Goal: Task Accomplishment & Management: Manage account settings

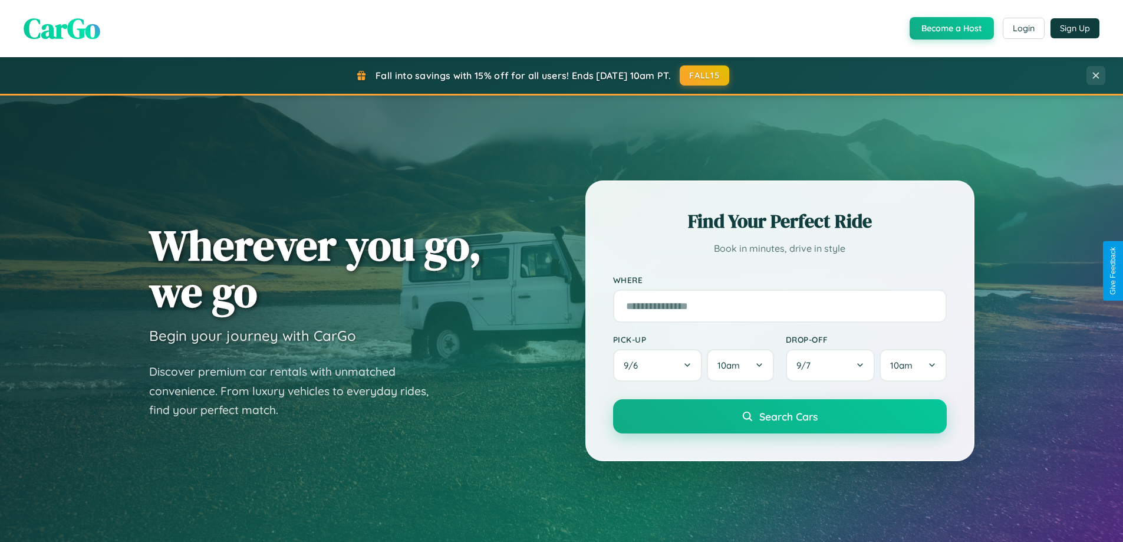
scroll to position [811, 0]
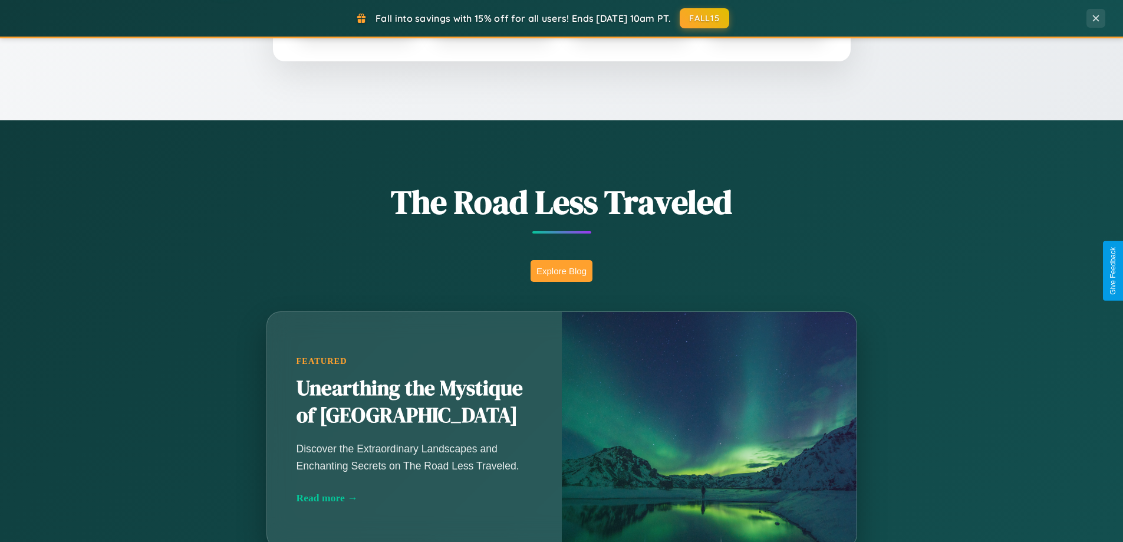
click at [561, 271] on button "Explore Blog" at bounding box center [562, 271] width 62 height 22
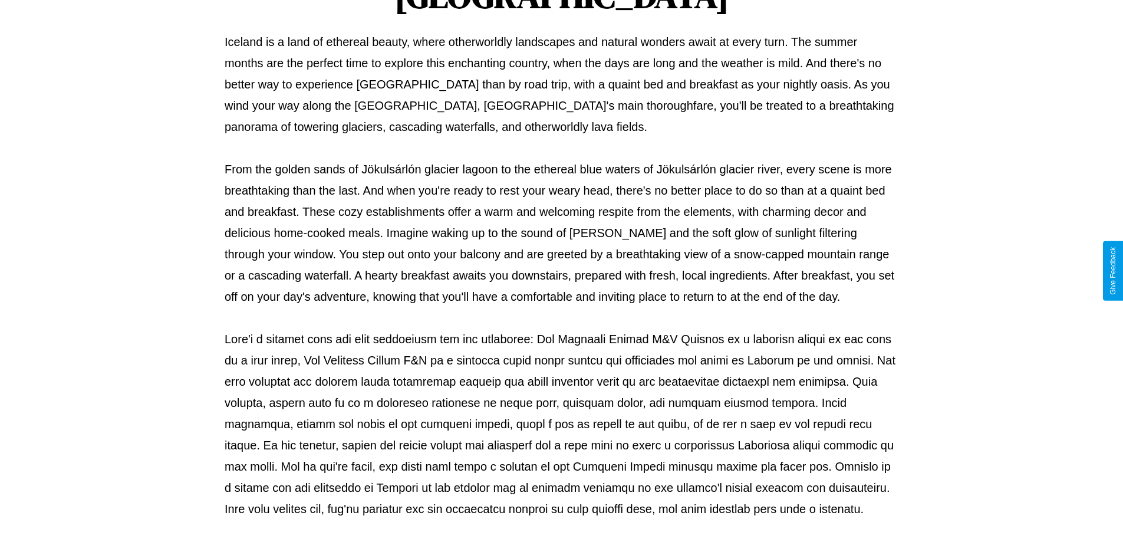
scroll to position [382, 0]
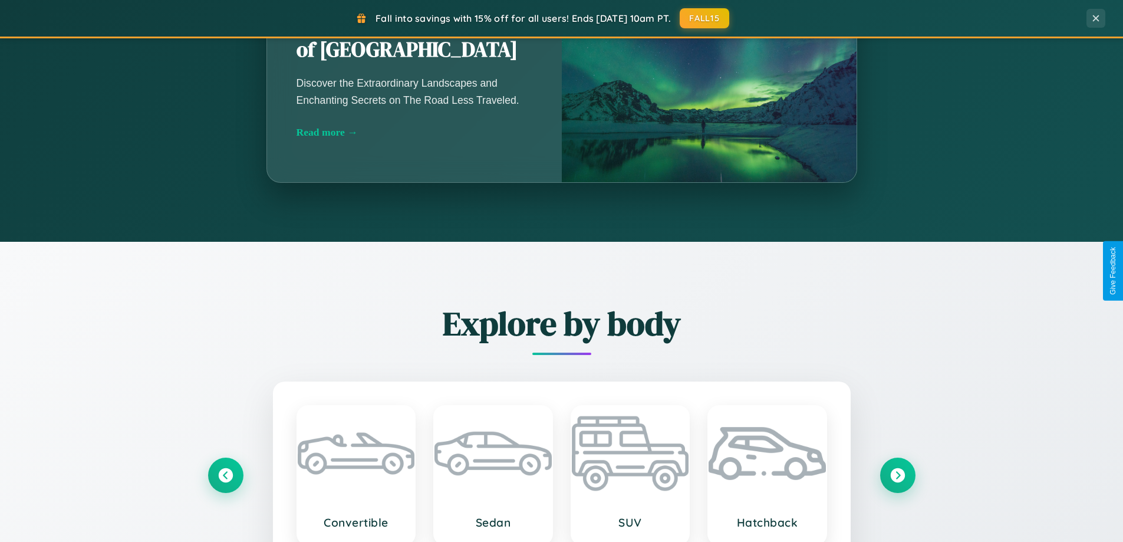
scroll to position [811, 0]
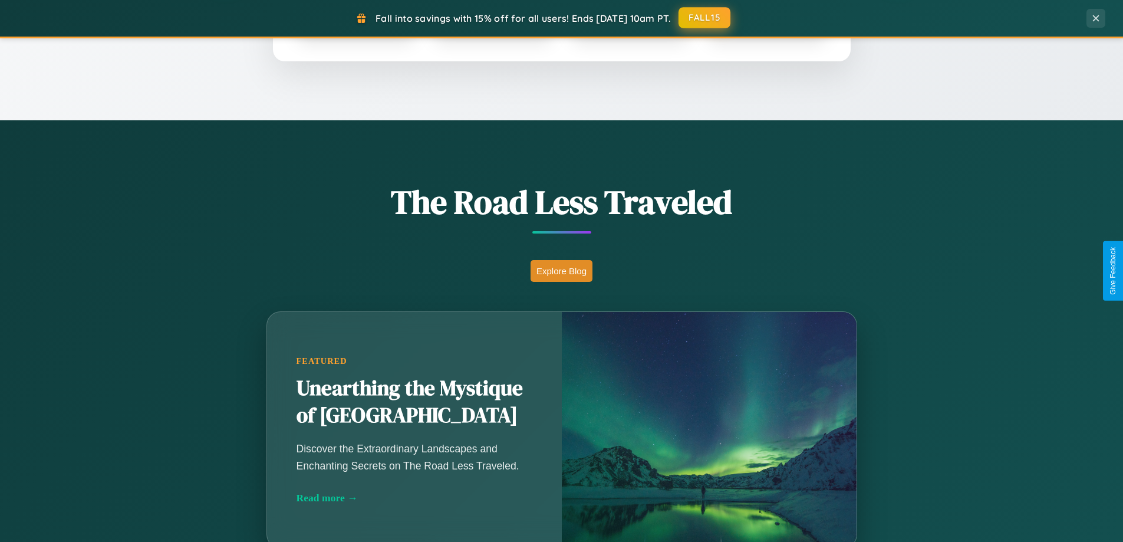
click at [705, 18] on button "FALL15" at bounding box center [705, 17] width 52 height 21
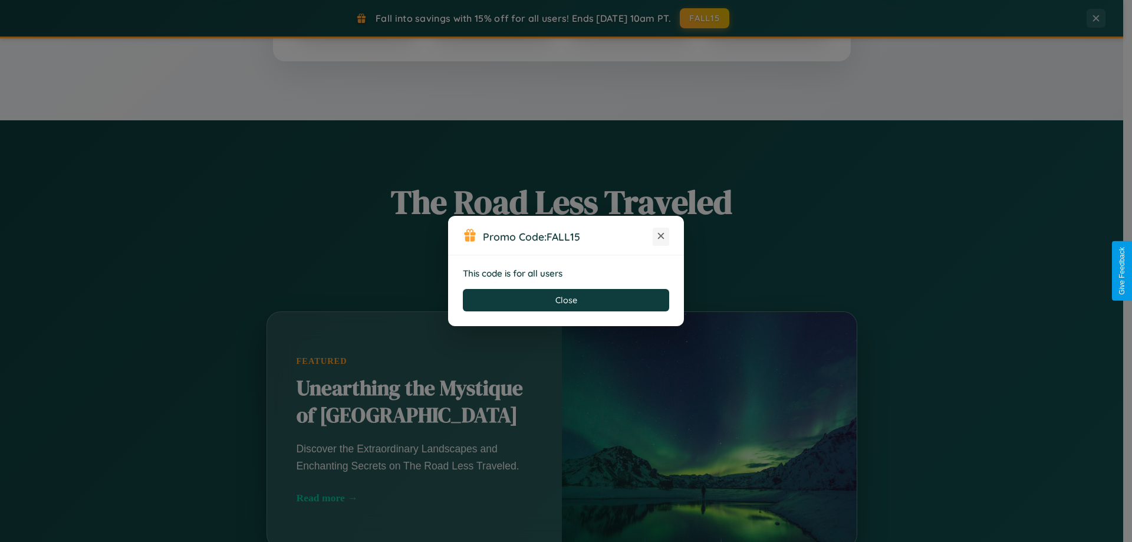
click at [661, 236] on icon at bounding box center [661, 236] width 12 height 12
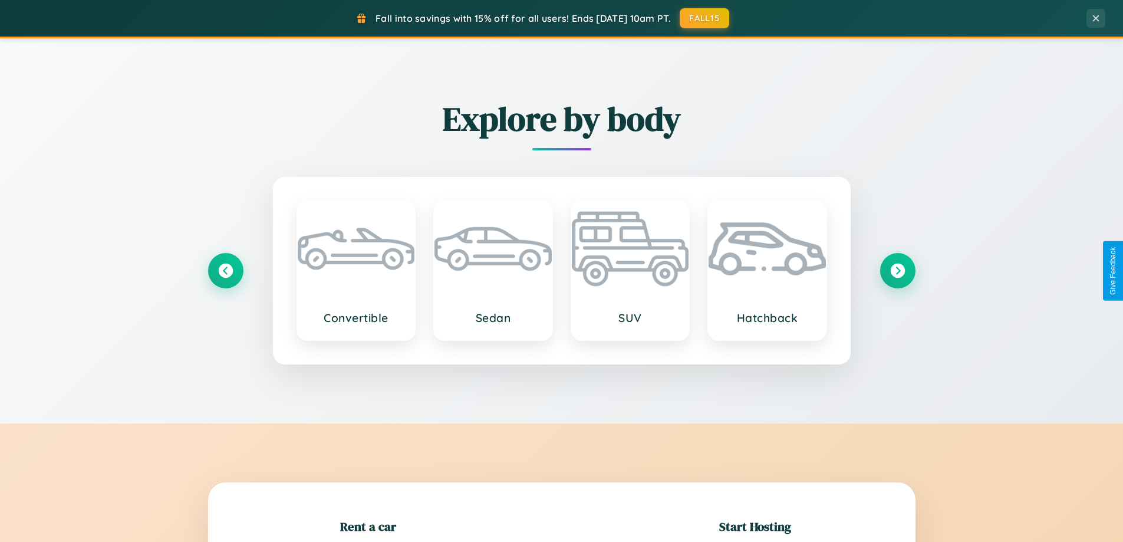
scroll to position [255, 0]
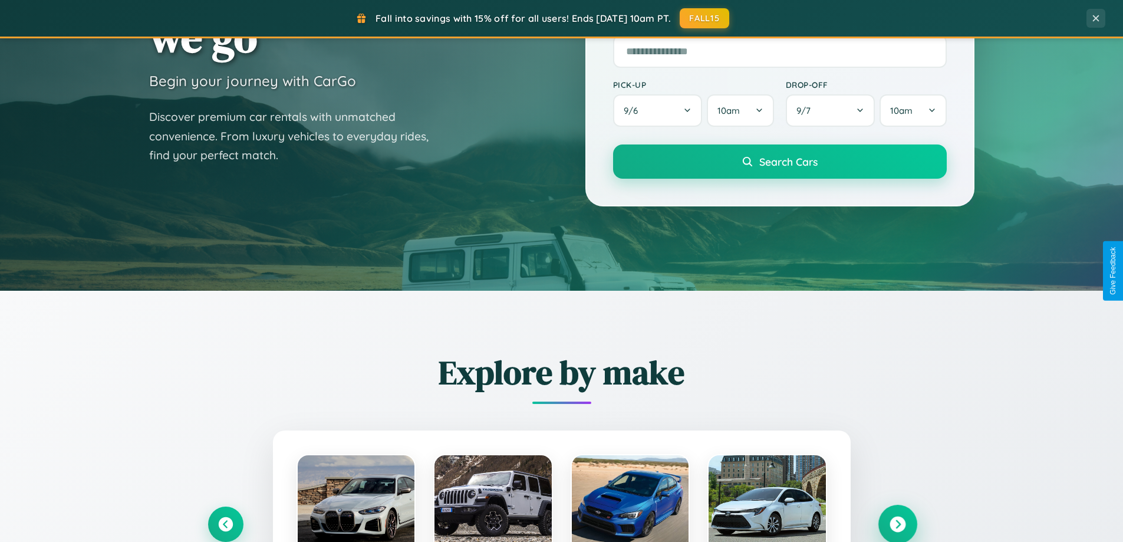
click at [898, 524] on icon at bounding box center [898, 525] width 16 height 16
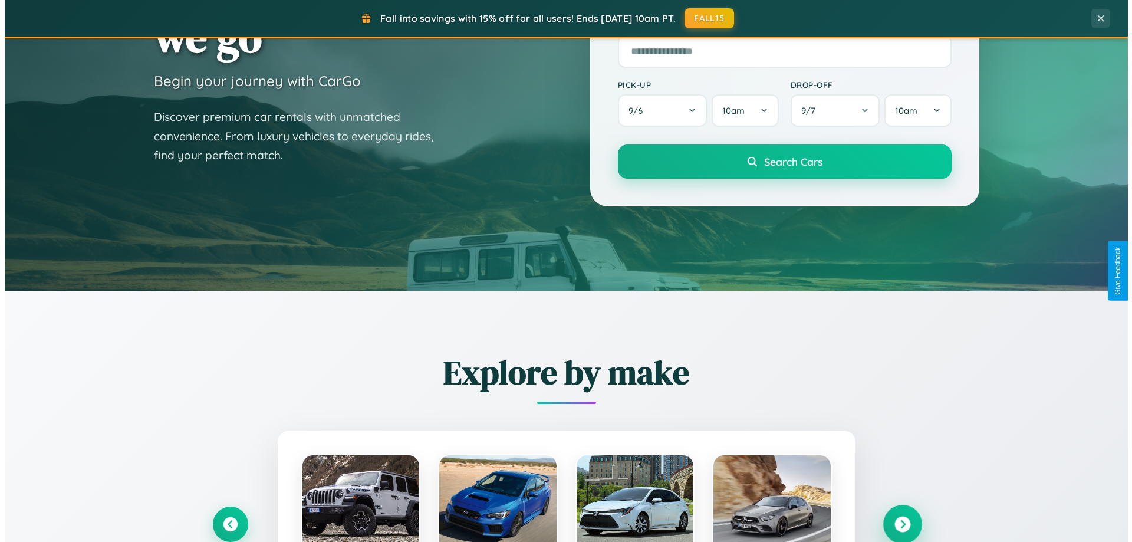
scroll to position [0, 0]
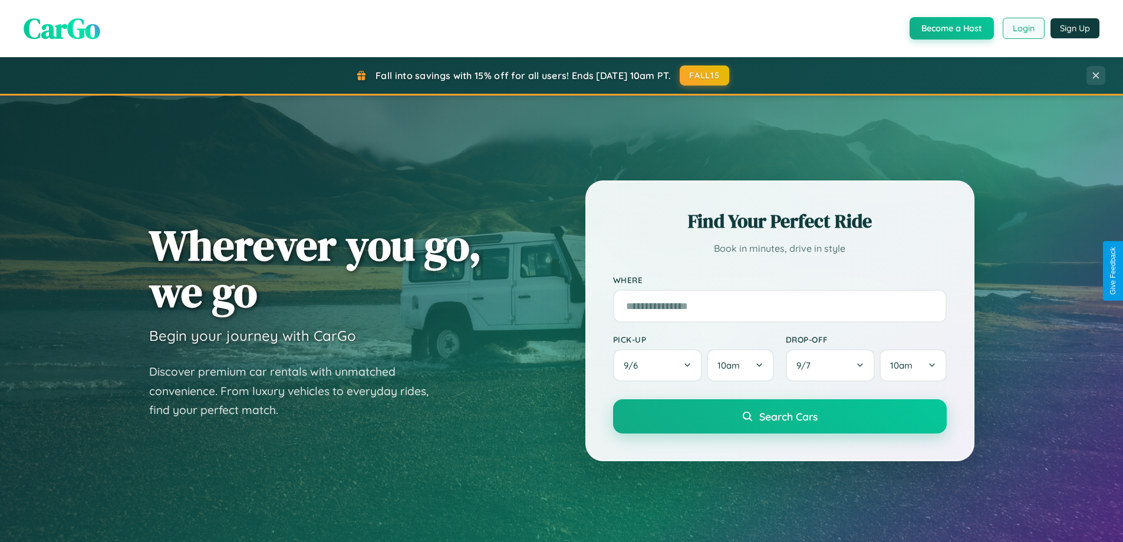
click at [1023, 28] on button "Login" at bounding box center [1024, 28] width 42 height 21
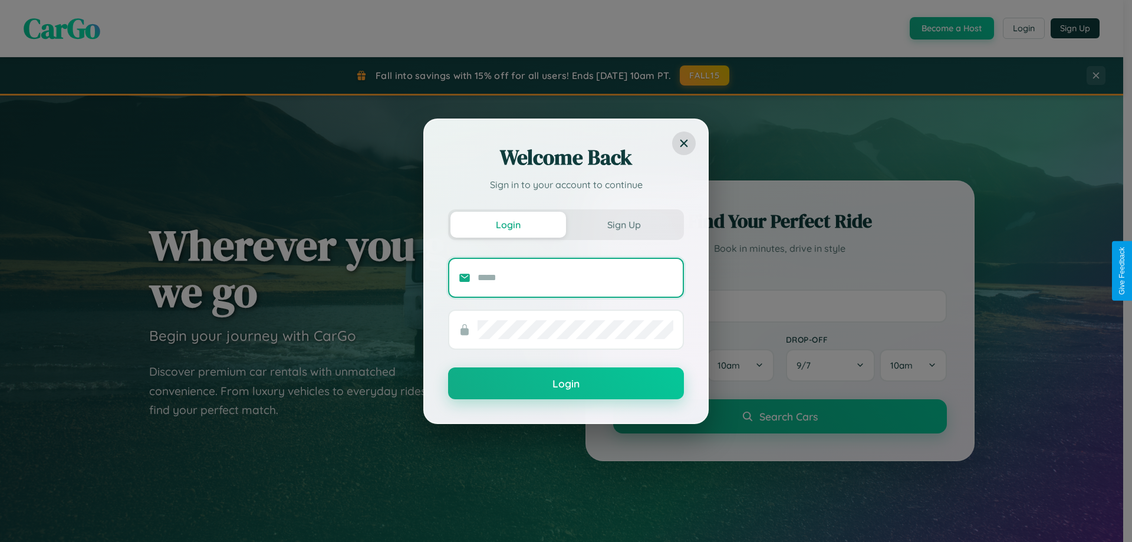
click at [576, 277] on input "text" at bounding box center [576, 277] width 196 height 19
type input "**********"
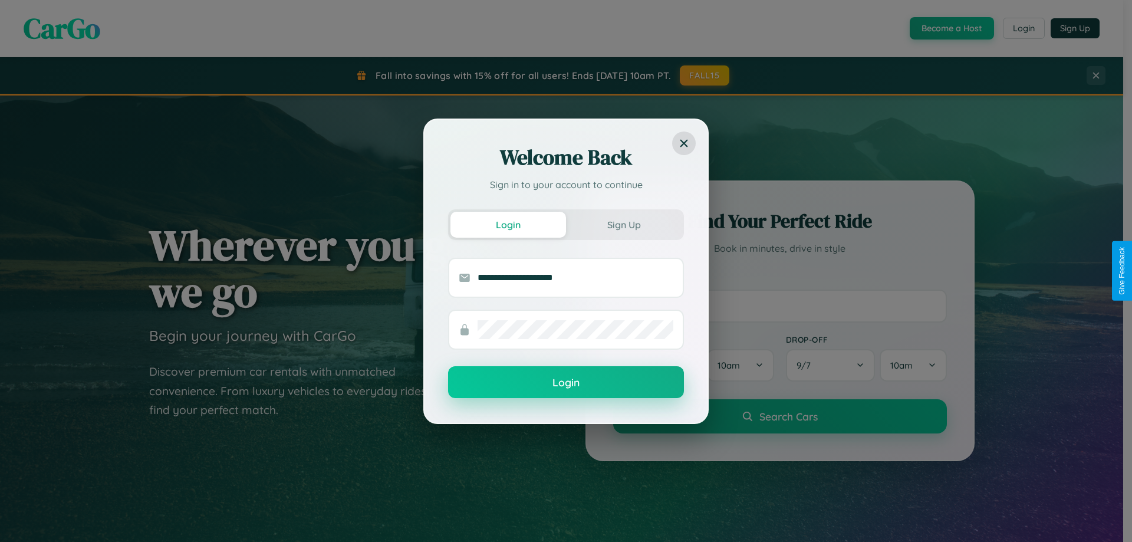
click at [566, 383] on button "Login" at bounding box center [566, 382] width 236 height 32
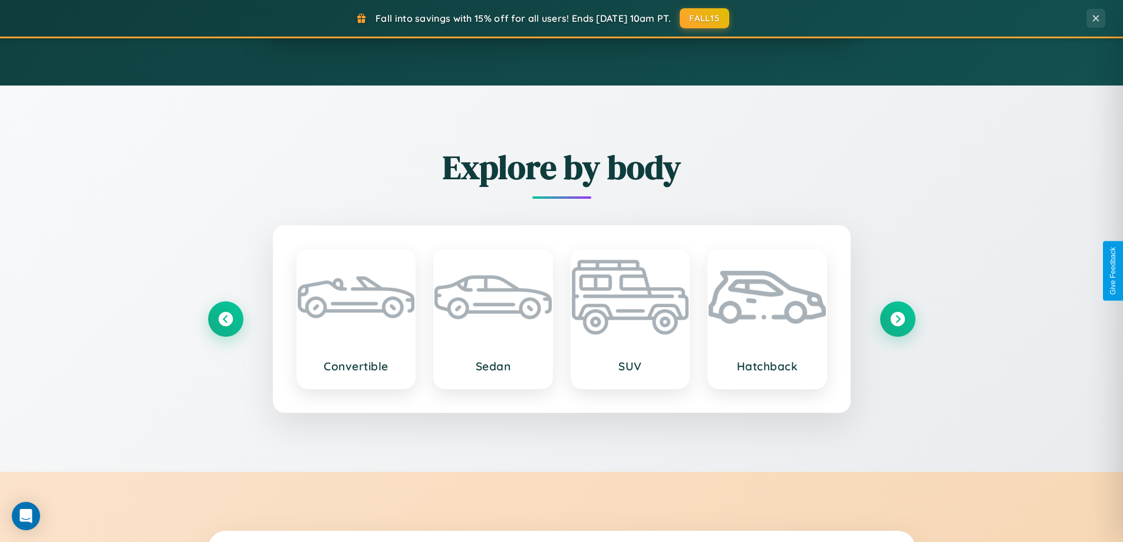
scroll to position [35, 0]
